Goal: Navigation & Orientation: Find specific page/section

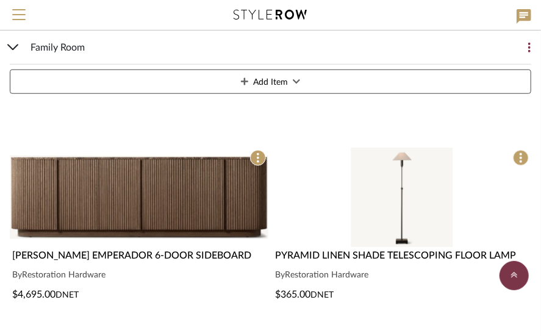
scroll to position [366, 0]
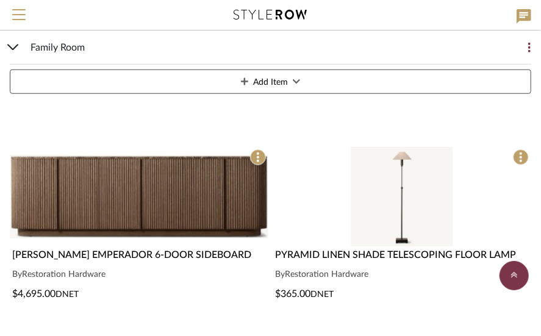
click at [148, 193] on img "0" at bounding box center [139, 196] width 259 height 99
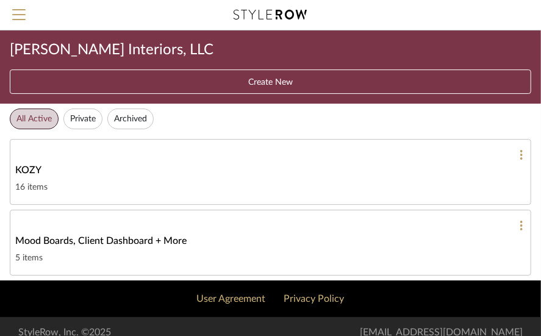
click at [33, 172] on span "KOZY" at bounding box center [28, 170] width 26 height 15
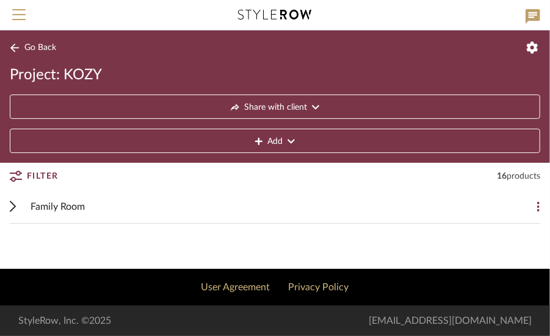
click at [59, 204] on span "Family Room" at bounding box center [57, 206] width 54 height 15
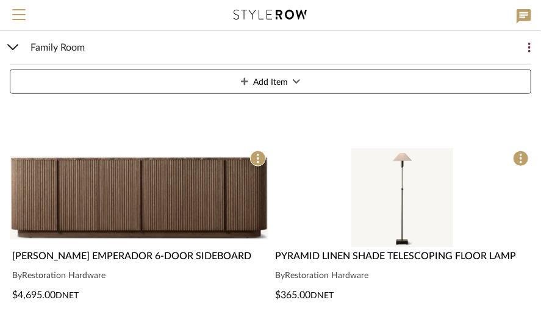
scroll to position [366, 0]
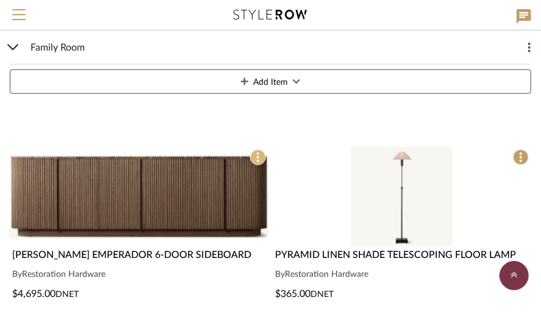
click at [260, 157] on span at bounding box center [258, 157] width 16 height 16
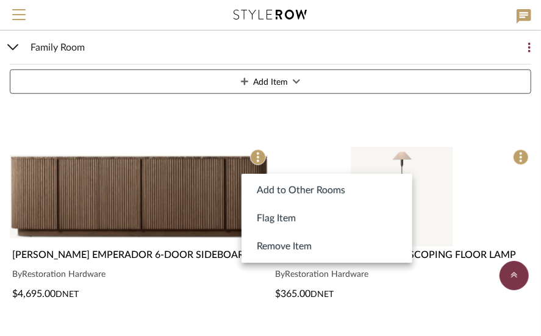
click at [207, 185] on div at bounding box center [270, 168] width 541 height 336
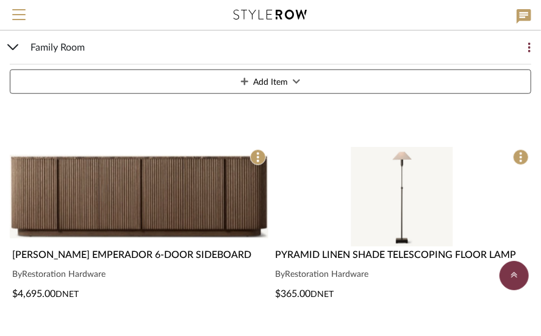
click at [141, 250] on span "[PERSON_NAME] EMPERADOR 6-DOOR SIDEBOARD" at bounding box center [131, 255] width 239 height 10
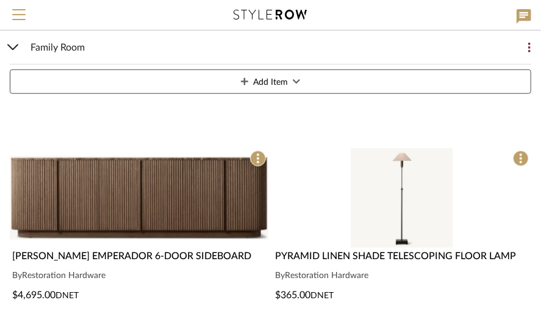
scroll to position [366, 0]
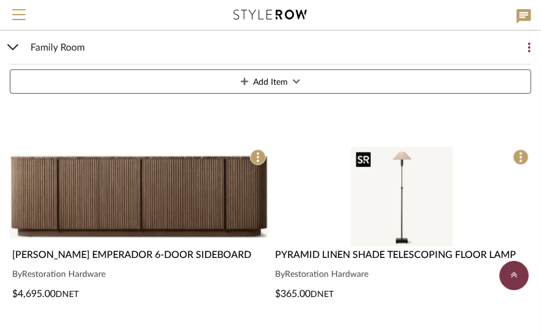
click at [399, 206] on img "0" at bounding box center [402, 196] width 102 height 99
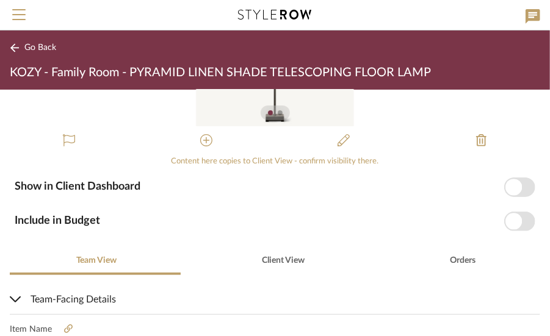
scroll to position [183, 0]
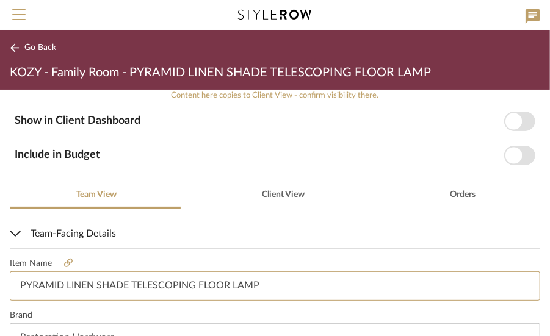
drag, startPoint x: 263, startPoint y: 285, endPoint x: 16, endPoint y: 269, distance: 247.6
click at [16, 269] on fieldset "Item Name PYRAMID LINEN SHADE TELESCOPING FLOOR LAMP" at bounding box center [275, 280] width 530 height 42
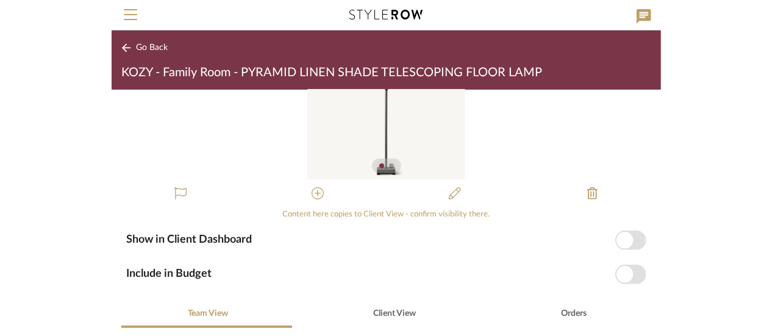
scroll to position [61, 0]
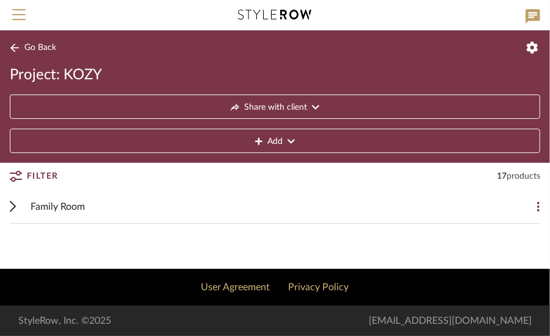
click at [52, 205] on span "Family Room" at bounding box center [57, 206] width 54 height 15
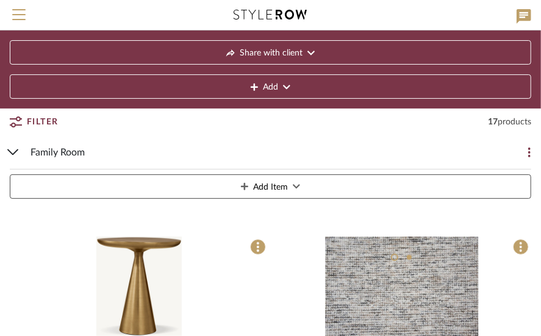
scroll to position [183, 0]
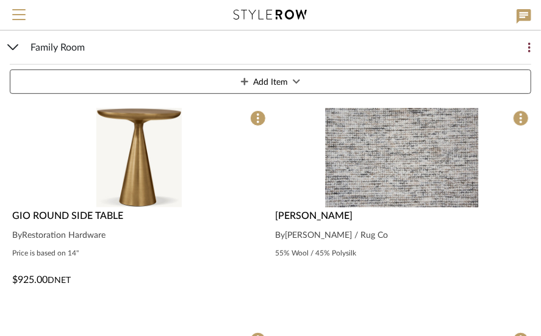
drag, startPoint x: 344, startPoint y: 214, endPoint x: 278, endPoint y: 212, distance: 65.9
click at [278, 212] on div "[PERSON_NAME]" at bounding box center [403, 216] width 254 height 15
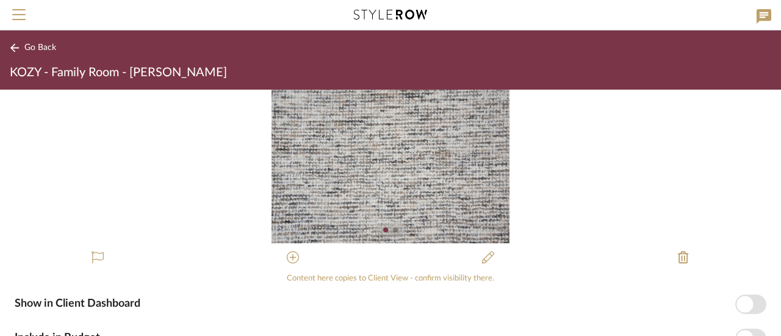
scroll to position [305, 0]
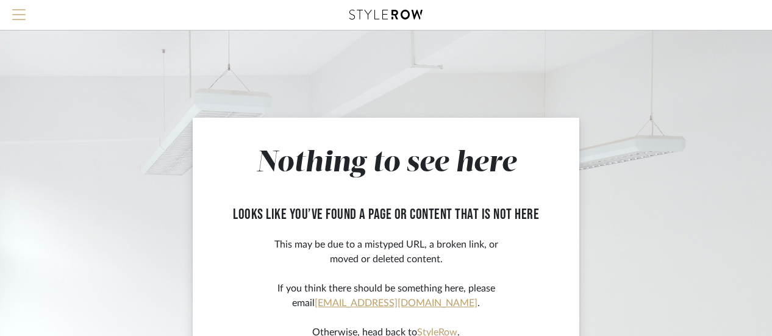
click at [16, 10] on span "Menu" at bounding box center [18, 18] width 13 height 18
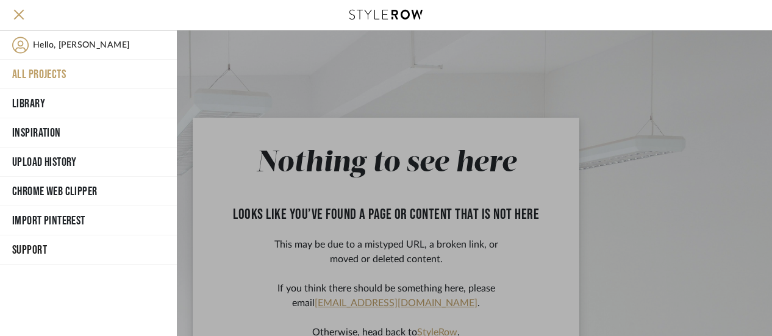
click at [53, 70] on button "All Projects" at bounding box center [88, 74] width 177 height 29
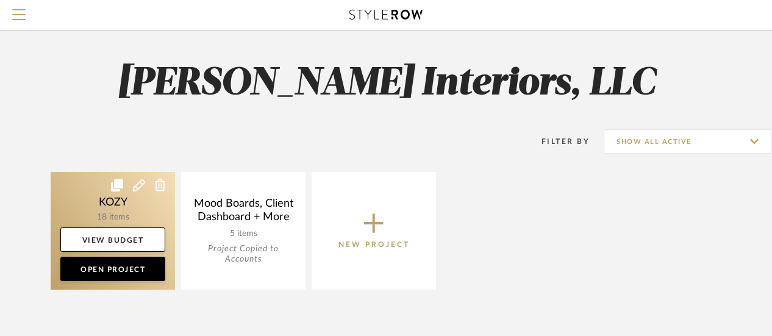
click at [124, 198] on link at bounding box center [113, 231] width 124 height 118
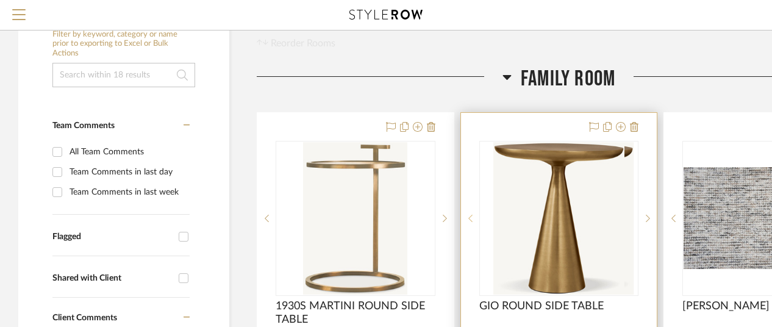
scroll to position [244, 0]
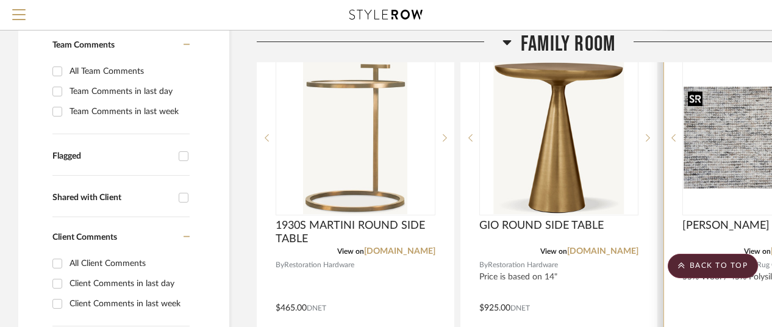
click at [727, 138] on img "0" at bounding box center [762, 138] width 157 height 102
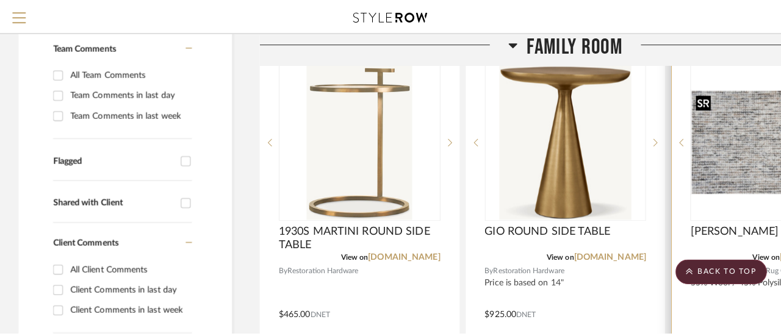
scroll to position [0, 0]
